Goal: Task Accomplishment & Management: Manage account settings

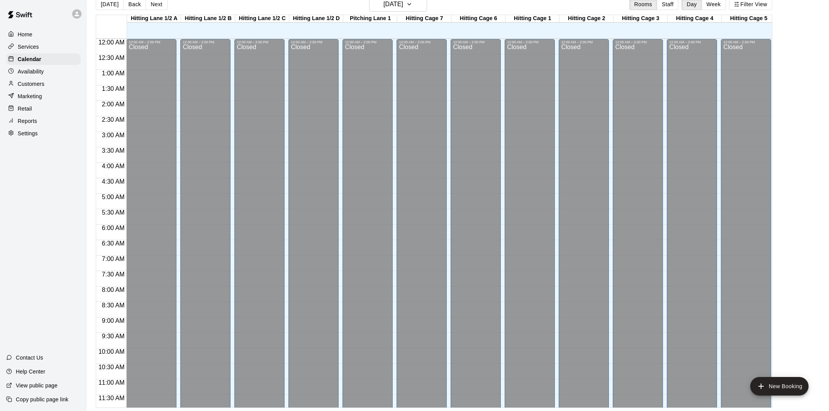
scroll to position [374, 0]
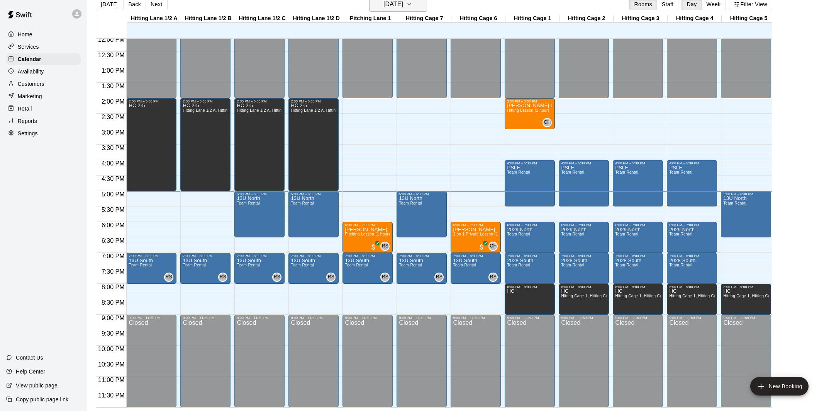
click at [403, 9] on h6 "[DATE]" at bounding box center [394, 4] width 20 height 11
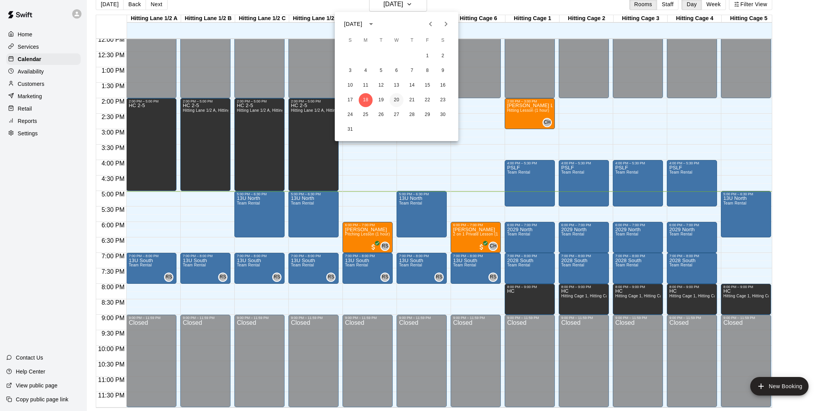
click at [395, 98] on button "20" at bounding box center [397, 100] width 14 height 14
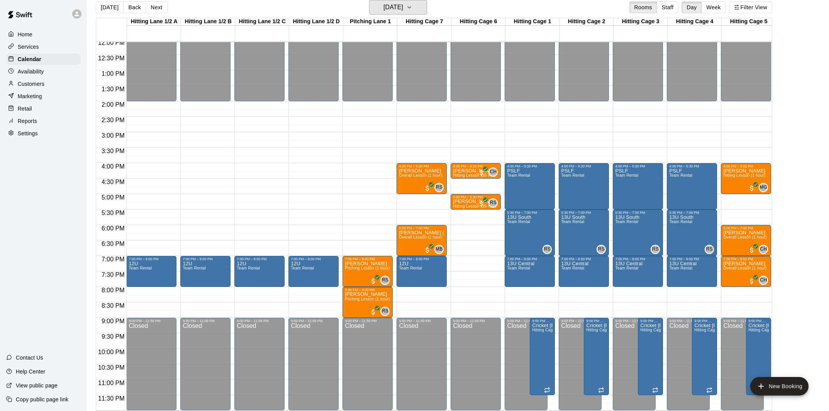
scroll to position [12, 0]
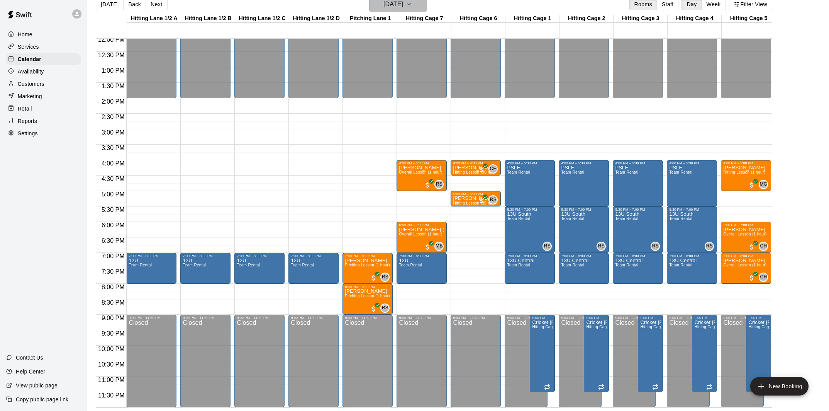
click at [403, 7] on h6 "[DATE]" at bounding box center [394, 4] width 20 height 11
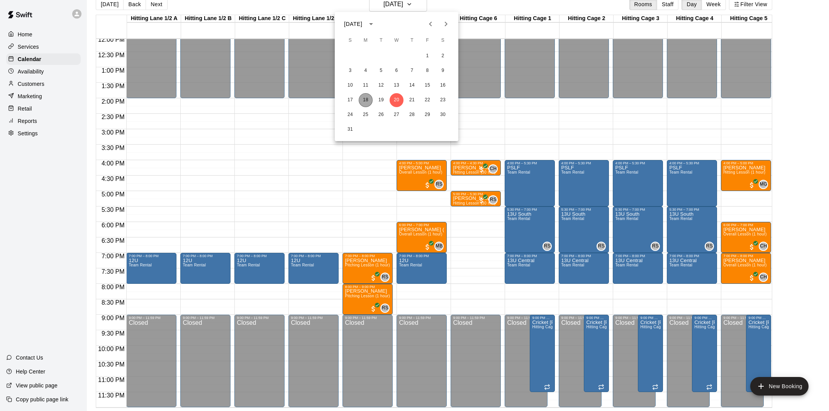
drag, startPoint x: 368, startPoint y: 102, endPoint x: 530, endPoint y: 106, distance: 161.9
click at [368, 102] on button "18" at bounding box center [366, 100] width 14 height 14
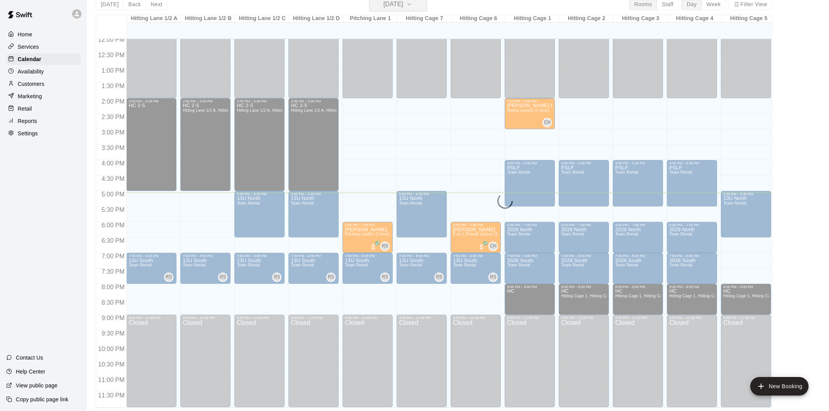
scroll to position [9, 0]
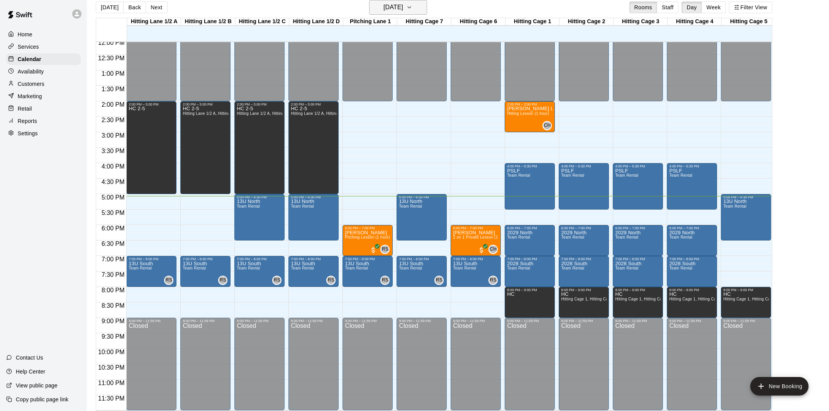
click at [391, 11] on h6 "[DATE]" at bounding box center [394, 7] width 20 height 11
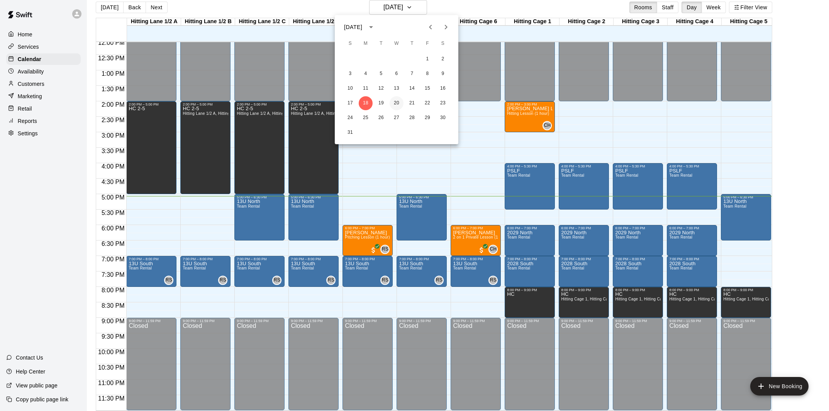
click at [395, 105] on button "20" at bounding box center [397, 103] width 14 height 14
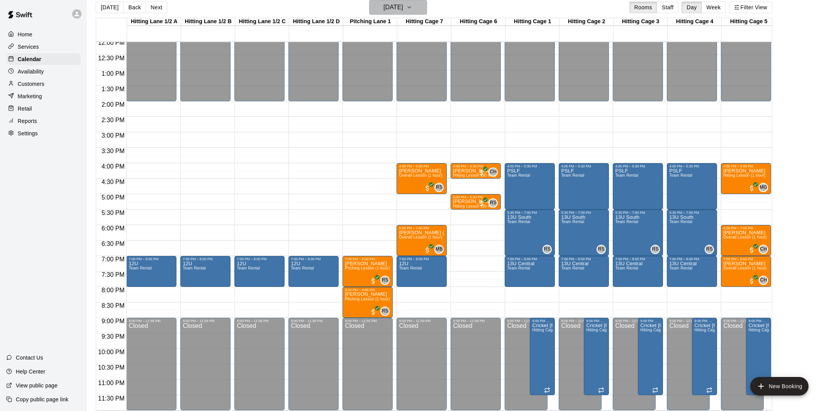
click at [403, 9] on h6 "[DATE]" at bounding box center [394, 7] width 20 height 11
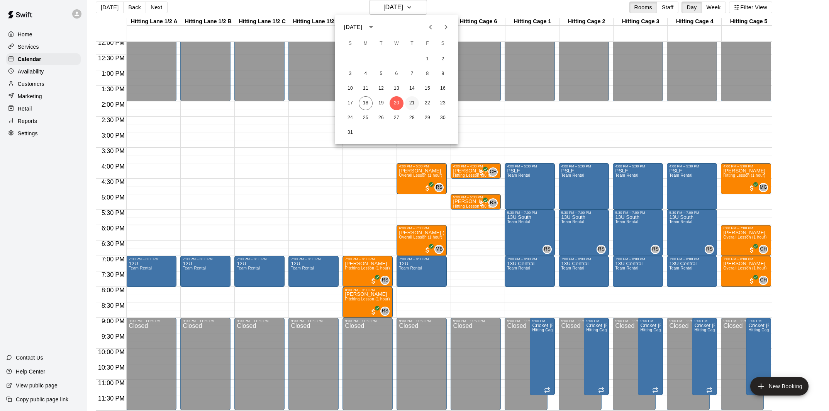
click at [410, 102] on button "21" at bounding box center [412, 103] width 14 height 14
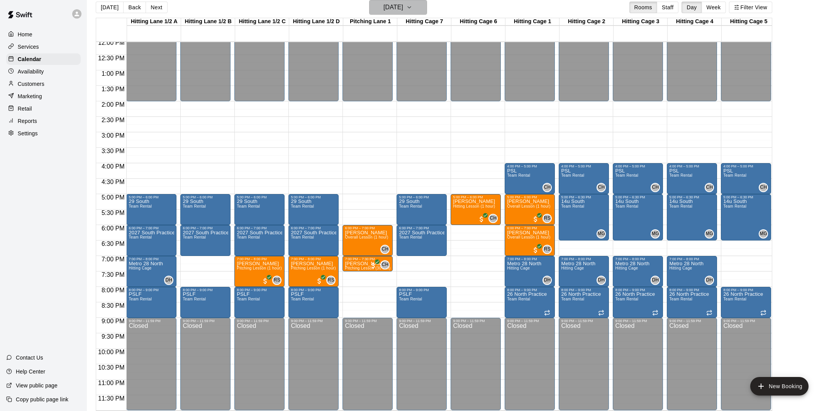
click at [403, 12] on h6 "[DATE]" at bounding box center [394, 7] width 20 height 11
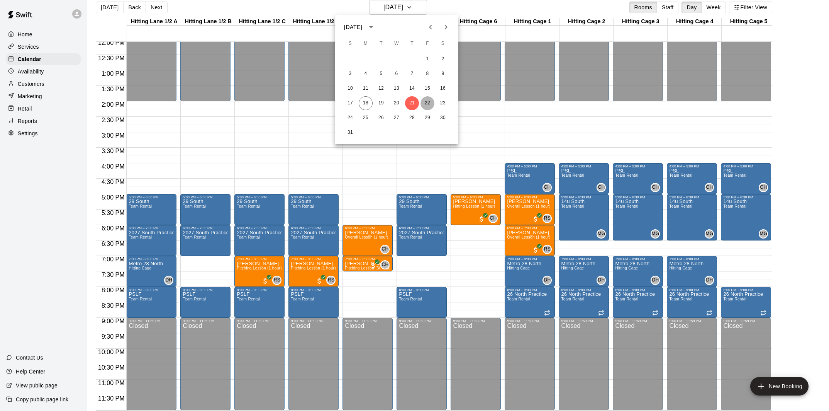
click at [429, 104] on button "22" at bounding box center [428, 103] width 14 height 14
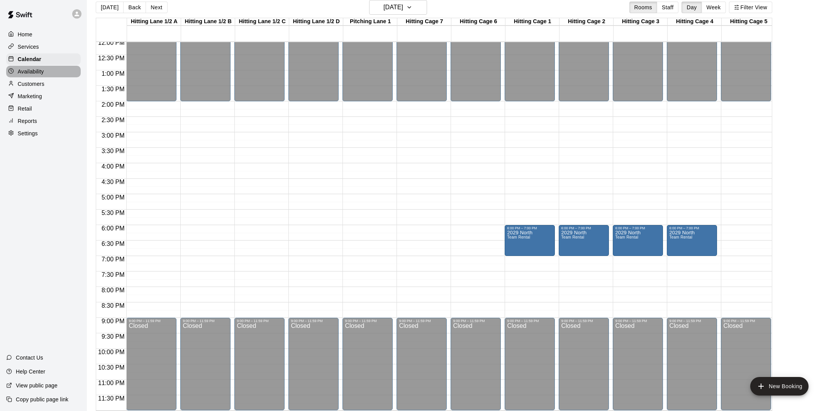
click at [38, 73] on p "Availability" at bounding box center [31, 72] width 26 height 8
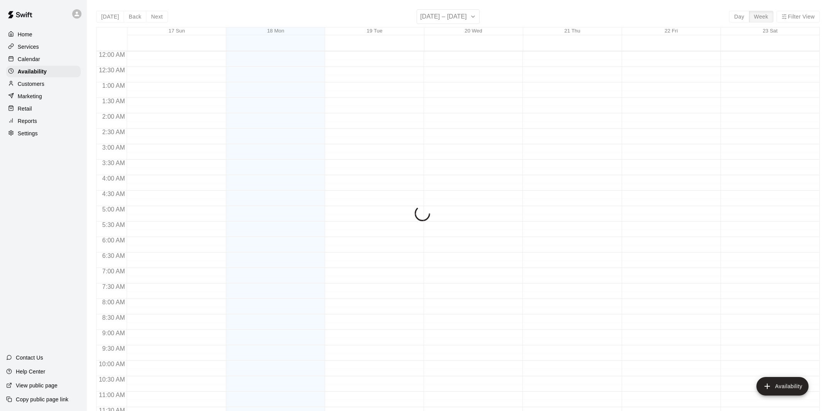
scroll to position [374, 0]
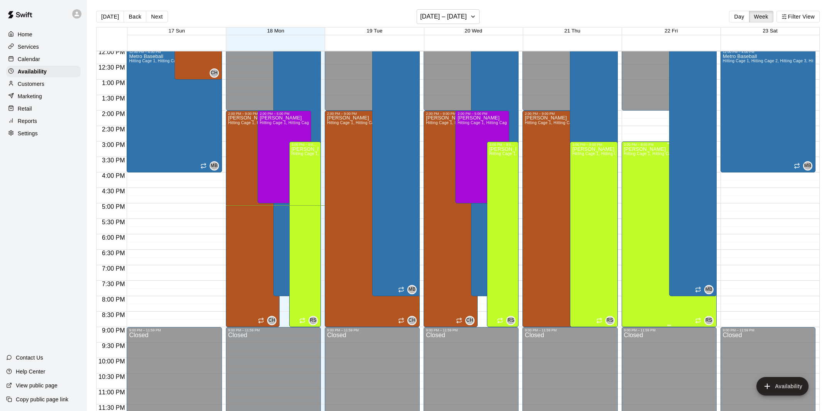
click at [649, 197] on div "[PERSON_NAME] Hitting Cage 1, Hitting Cage 2, Hitting Cage 3, Hitting Cage 4, H…" at bounding box center [669, 351] width 90 height 411
click at [631, 154] on icon "edit" at bounding box center [631, 154] width 7 height 7
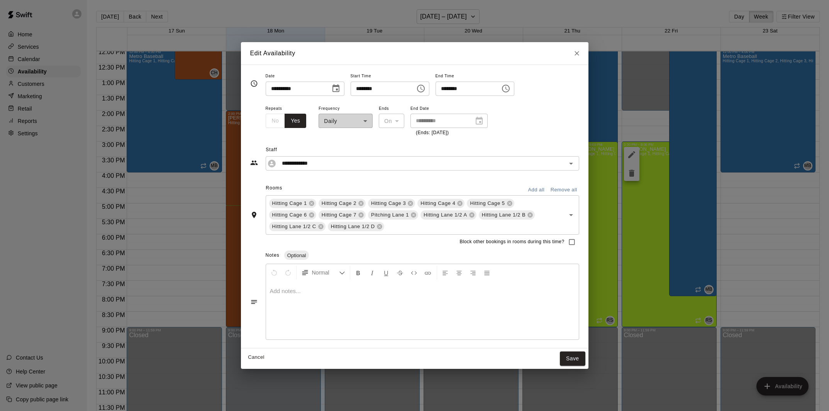
click at [363, 89] on input "********" at bounding box center [380, 88] width 59 height 14
type input "********"
click at [450, 87] on input "********" at bounding box center [465, 88] width 59 height 14
type input "********"
click at [575, 357] on button "Save" at bounding box center [572, 358] width 25 height 14
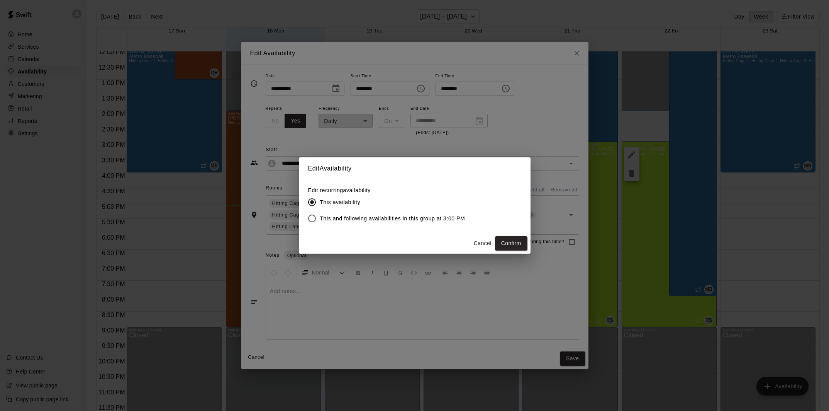
click at [508, 243] on button "Confirm" at bounding box center [511, 243] width 32 height 14
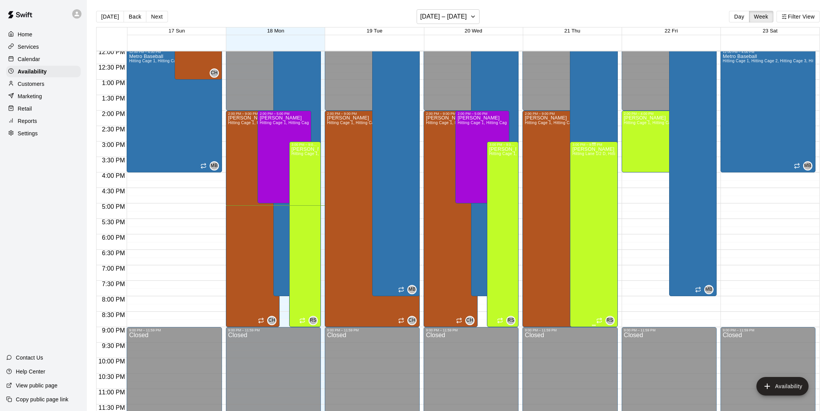
click at [600, 208] on div "[PERSON_NAME] Hitting Lane 1/2 D, Hitting Cage 1, Hitting Cage 2, Hitting Cage …" at bounding box center [593, 351] width 43 height 411
click at [582, 153] on icon "edit" at bounding box center [580, 154] width 7 height 7
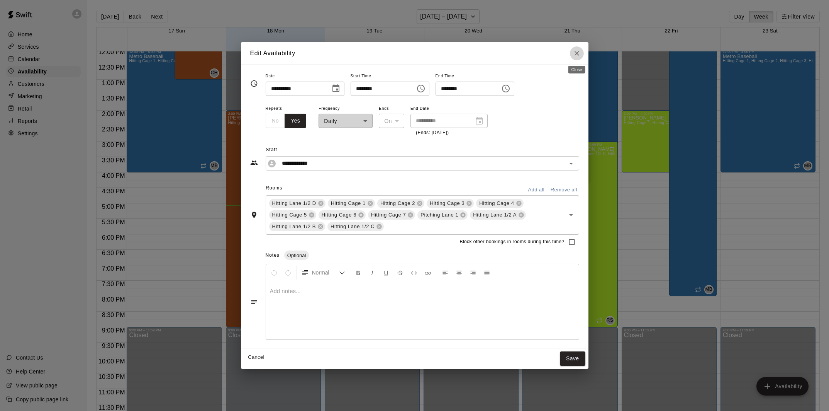
click at [578, 54] on icon "Close" at bounding box center [577, 53] width 8 height 8
type input "**********"
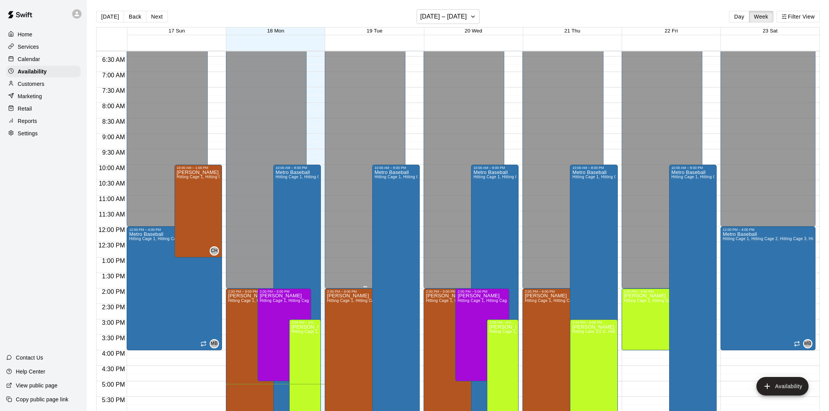
scroll to position [201, 0]
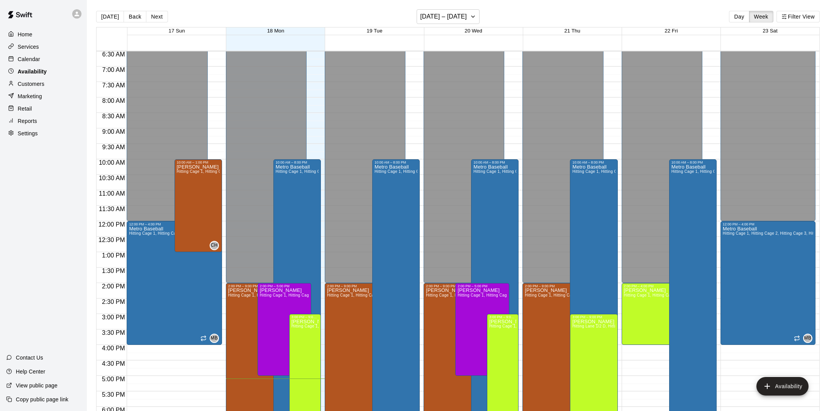
click at [37, 71] on p "Availability" at bounding box center [32, 72] width 29 height 8
click at [36, 58] on p "Calendar" at bounding box center [29, 59] width 22 height 8
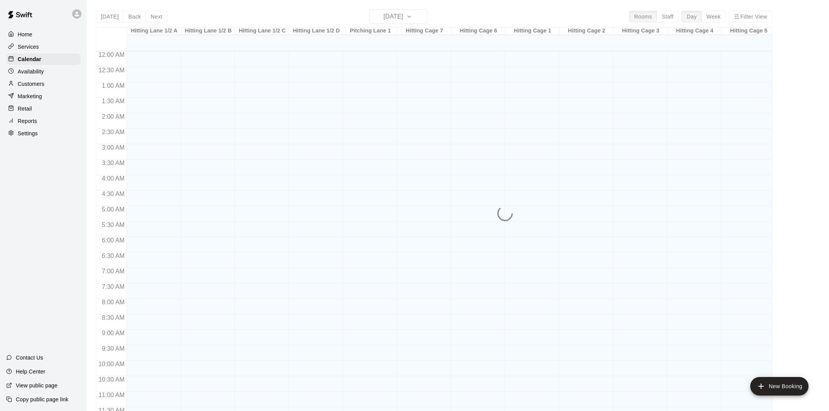
scroll to position [351, 0]
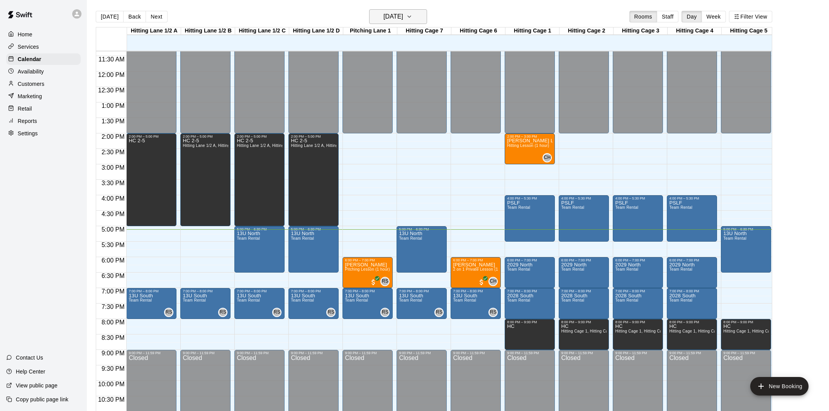
click at [412, 14] on icon "button" at bounding box center [409, 16] width 6 height 9
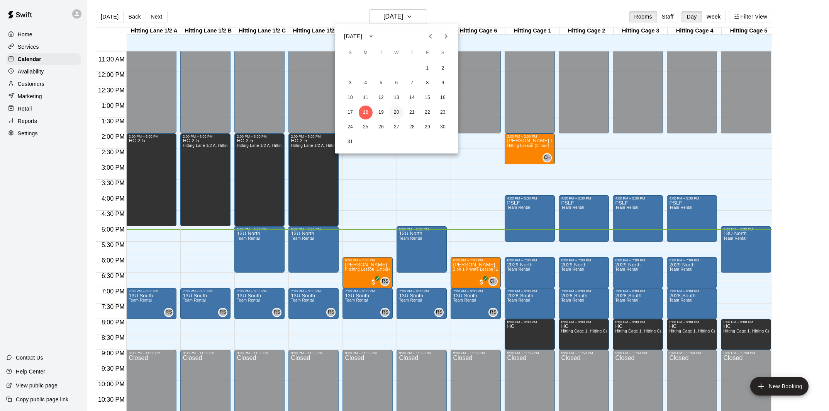
click at [392, 113] on button "20" at bounding box center [397, 112] width 14 height 14
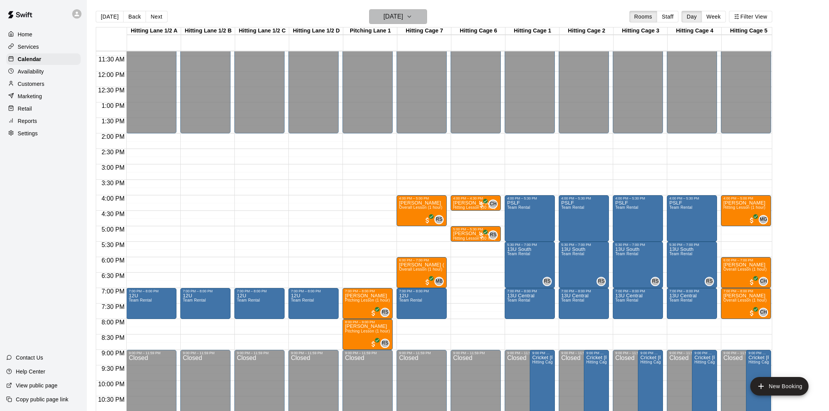
click at [395, 13] on h6 "[DATE]" at bounding box center [394, 16] width 20 height 11
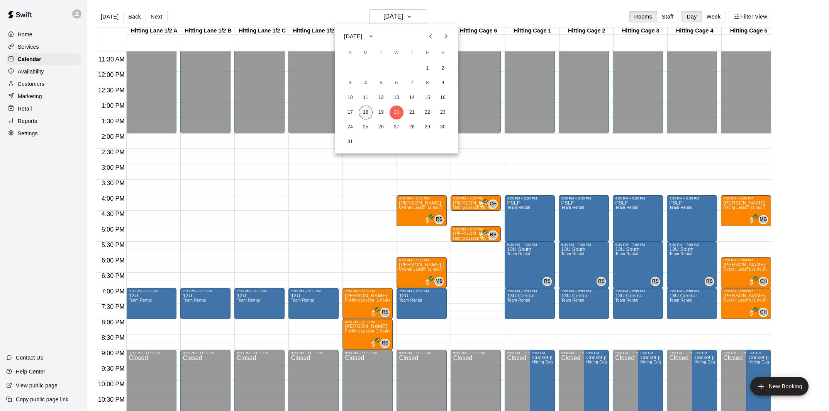
click at [363, 111] on button "18" at bounding box center [366, 112] width 14 height 14
